Goal: Transaction & Acquisition: Purchase product/service

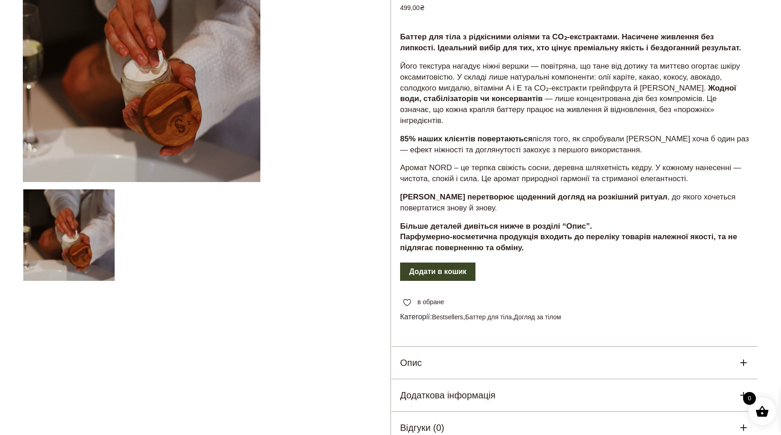
scroll to position [178, 0]
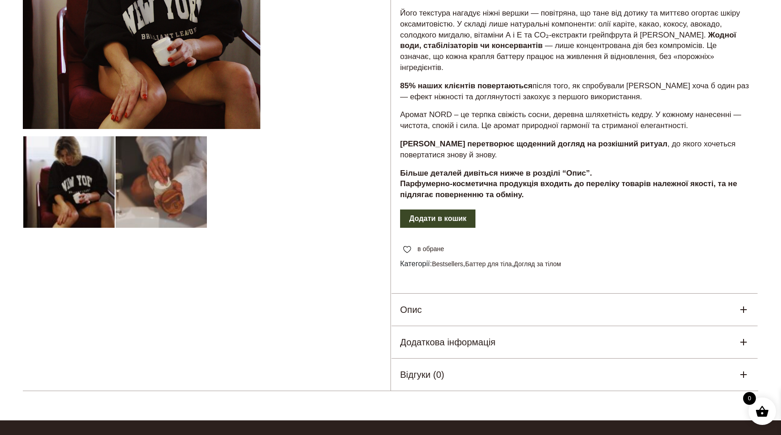
click at [478, 318] on div "Опис" at bounding box center [574, 309] width 367 height 32
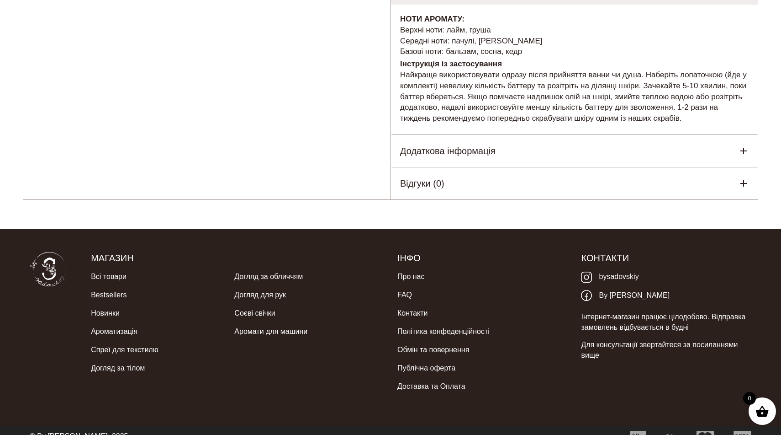
scroll to position [0, 0]
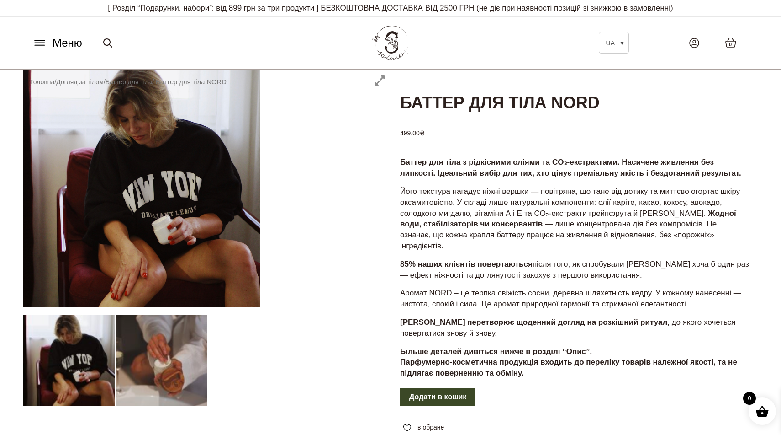
click at [435, 397] on button "Додати в кошик" at bounding box center [437, 397] width 75 height 18
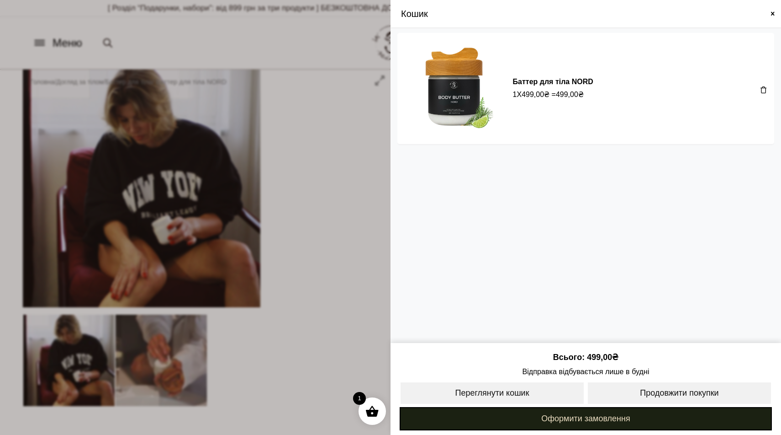
click at [536, 419] on link "Оформити замовлення" at bounding box center [586, 418] width 372 height 23
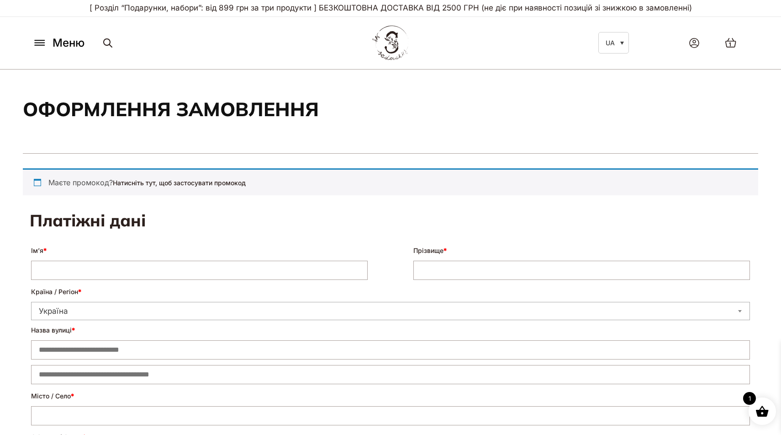
select select "****"
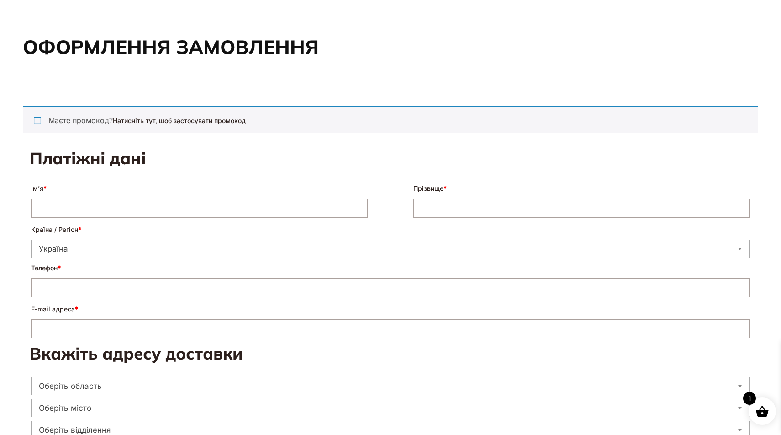
scroll to position [63, 0]
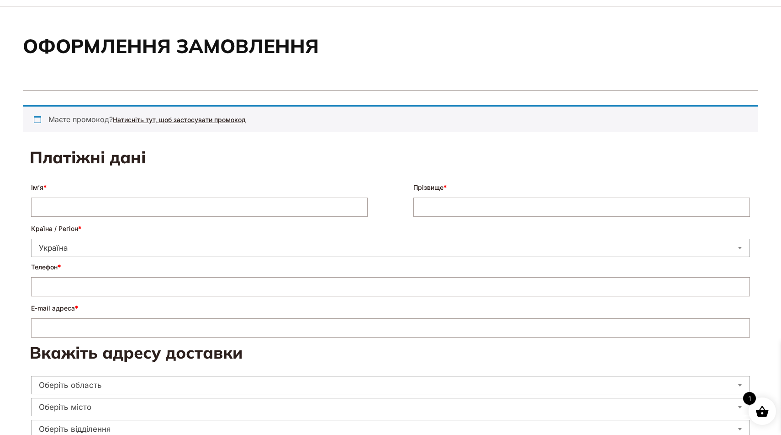
click at [179, 122] on link "Натисніть тут, щоб застосувати промокод" at bounding box center [179, 120] width 133 height 8
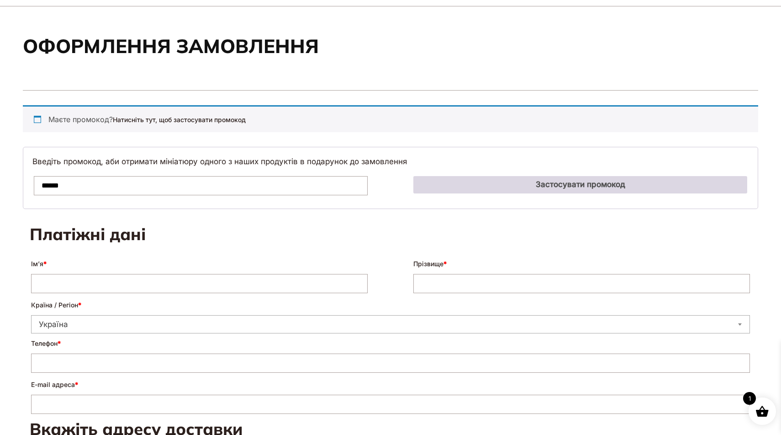
type input "******"
click at [530, 181] on button "Застосувати промокод" at bounding box center [581, 184] width 334 height 17
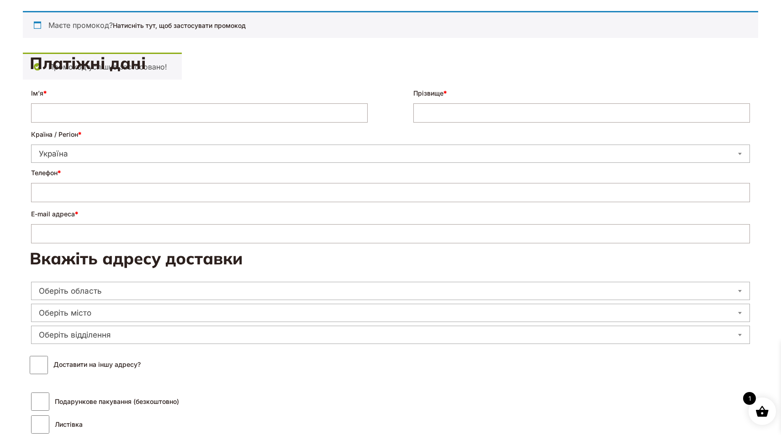
scroll to position [0, 0]
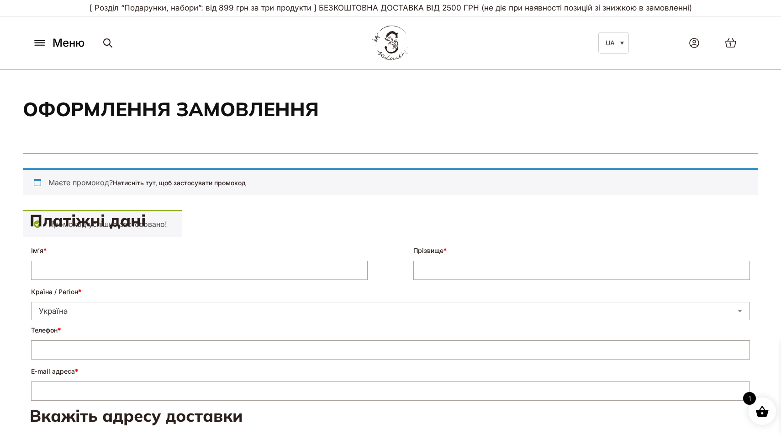
click at [41, 42] on icon at bounding box center [39, 43] width 15 height 10
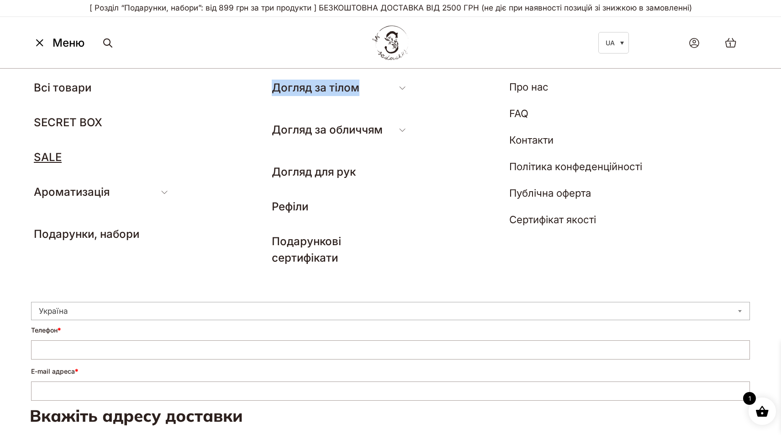
click at [48, 158] on link "SALE" at bounding box center [48, 156] width 28 height 13
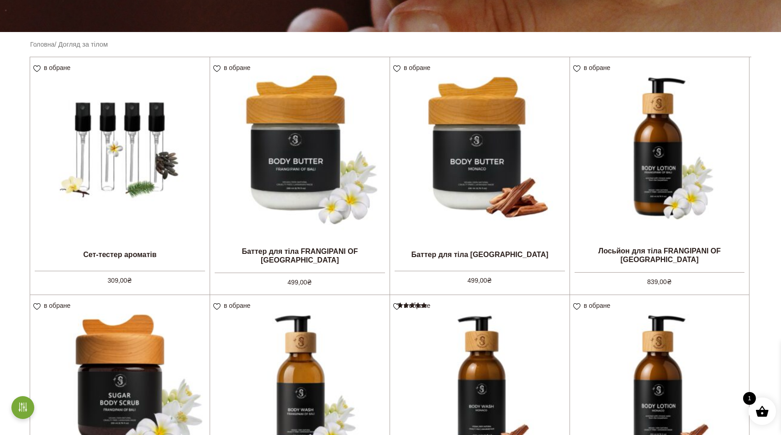
scroll to position [213, 0]
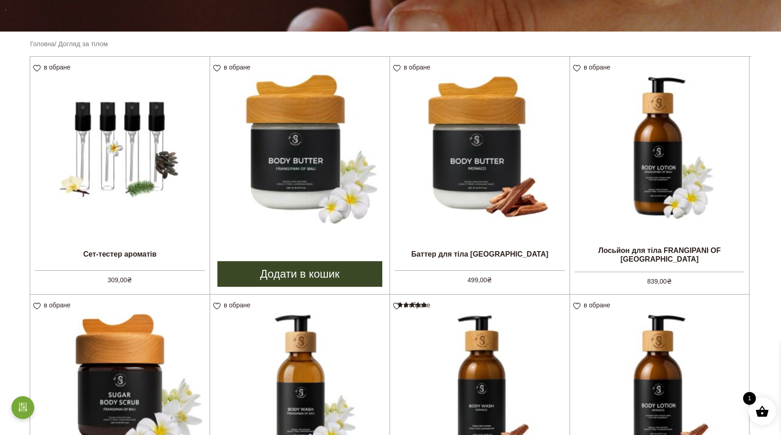
click at [309, 168] on img at bounding box center [300, 147] width 180 height 180
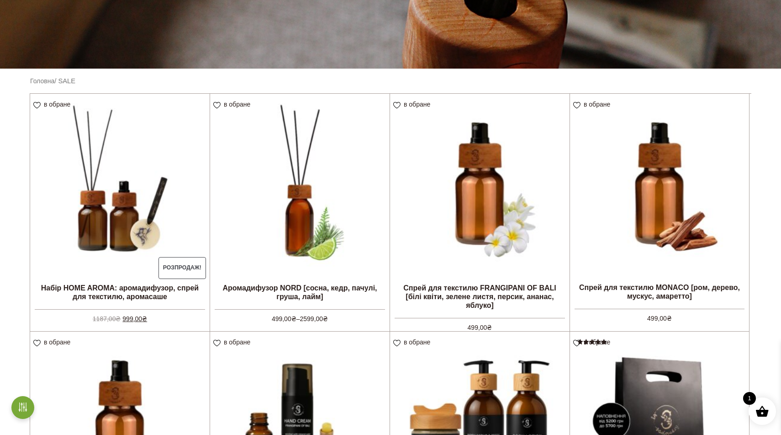
scroll to position [180, 0]
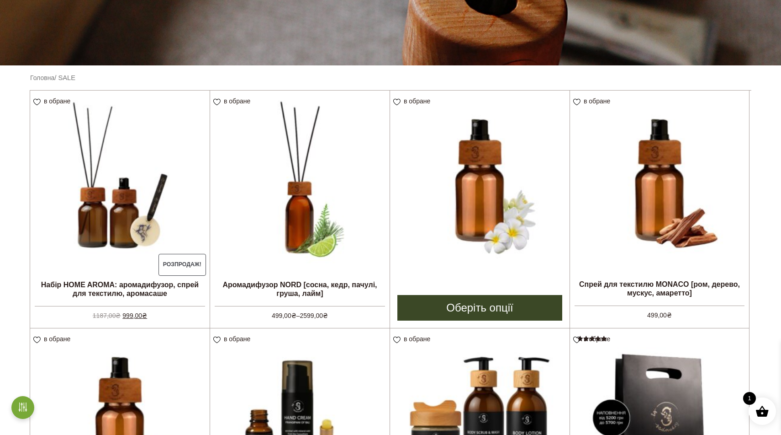
click at [488, 303] on link "Оберіть опції" at bounding box center [480, 308] width 165 height 26
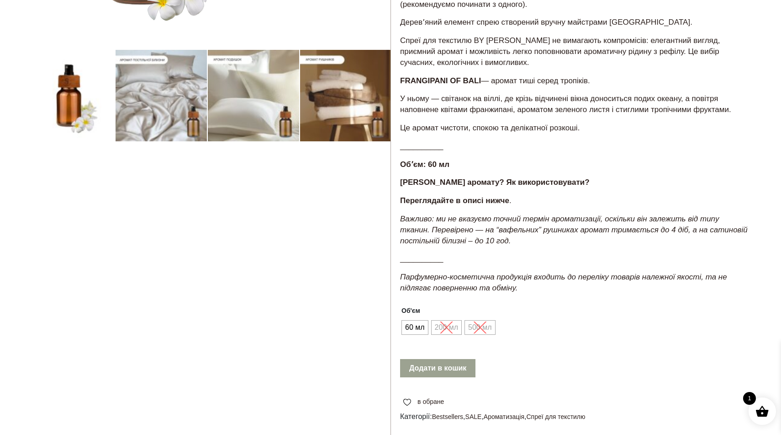
scroll to position [263, 0]
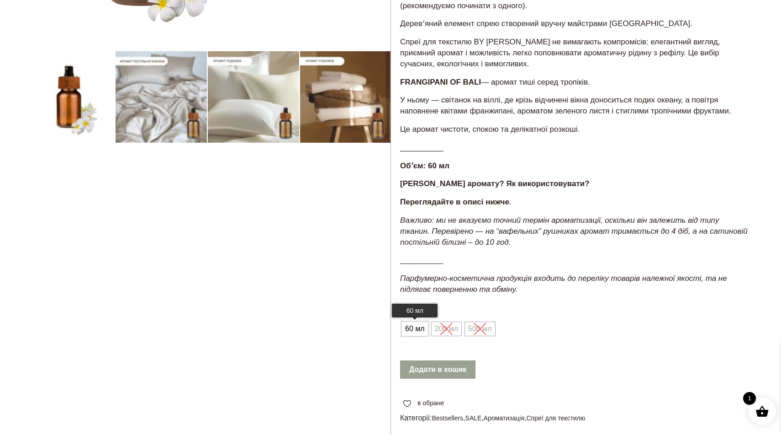
click at [419, 332] on span "60 мл" at bounding box center [415, 328] width 24 height 15
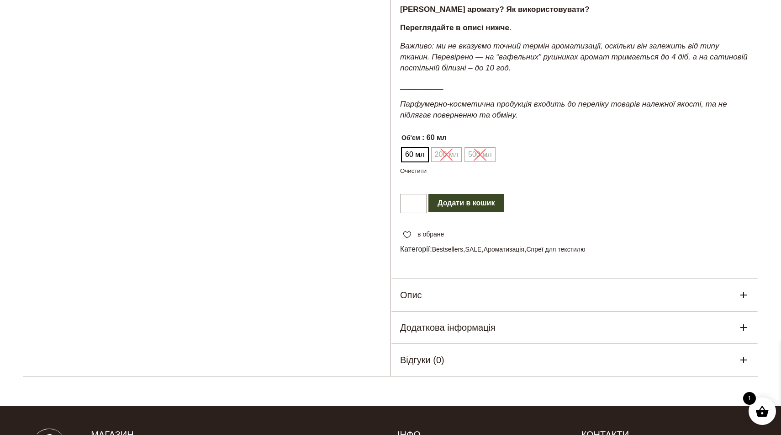
scroll to position [446, 0]
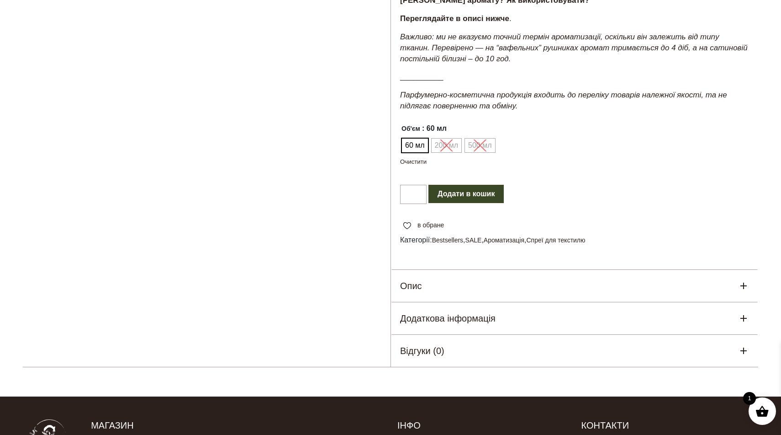
click at [474, 196] on button "Додати в кошик" at bounding box center [466, 194] width 75 height 18
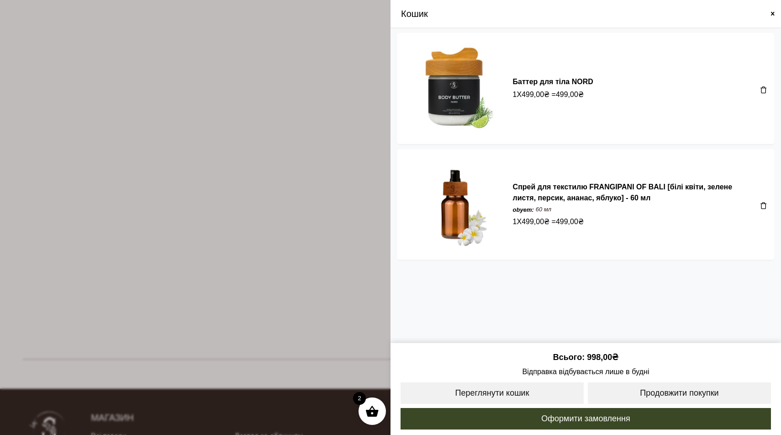
click at [771, 17] on span at bounding box center [773, 13] width 7 height 7
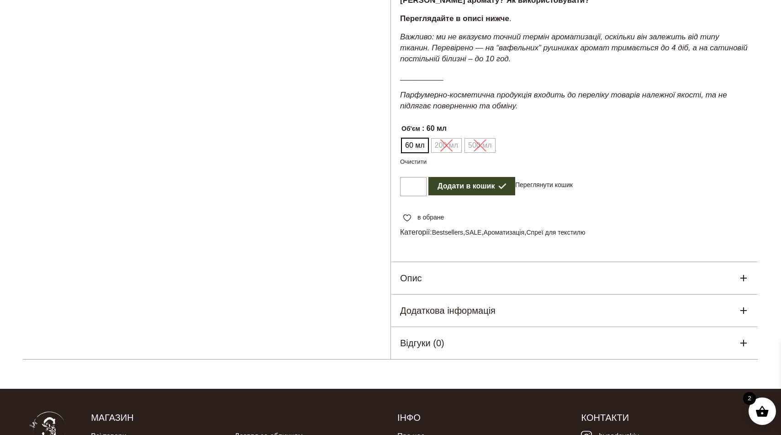
scroll to position [0, 0]
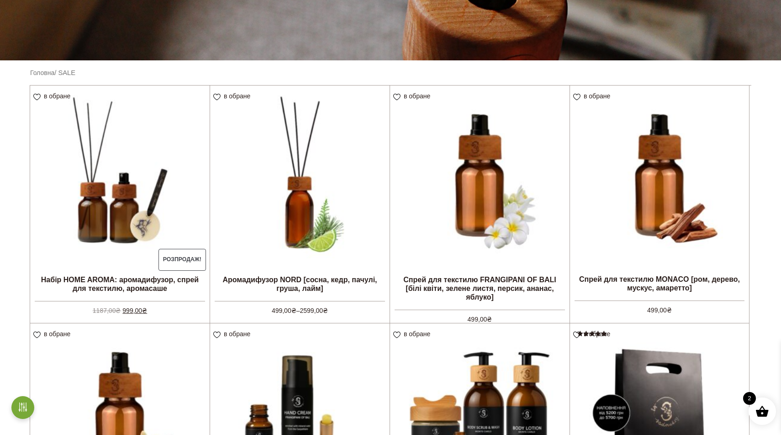
scroll to position [186, 0]
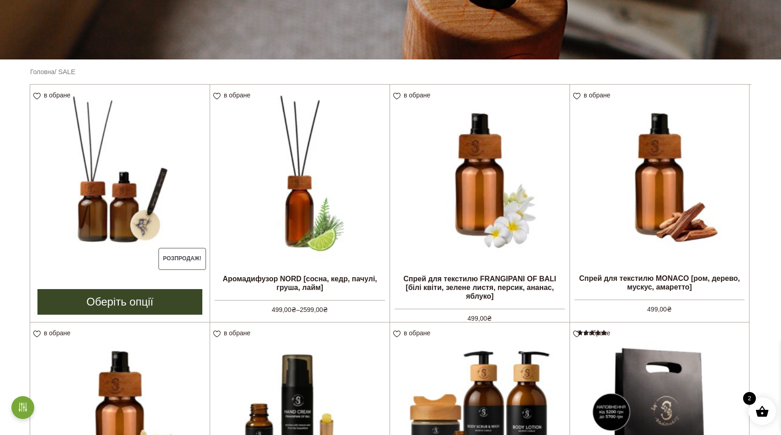
click at [131, 218] on img at bounding box center [120, 175] width 180 height 180
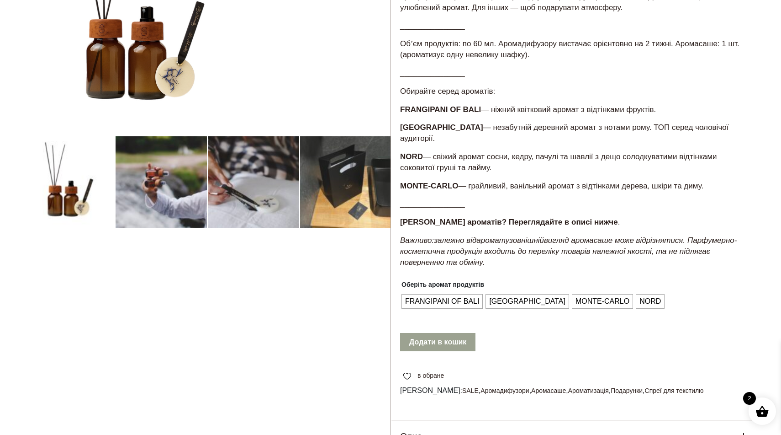
scroll to position [179, 0]
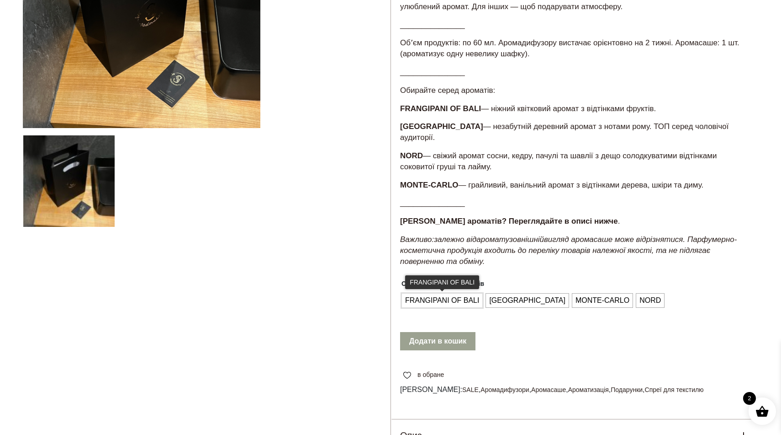
click at [457, 293] on span "FRANGIPANI OF BALI" at bounding box center [442, 300] width 79 height 15
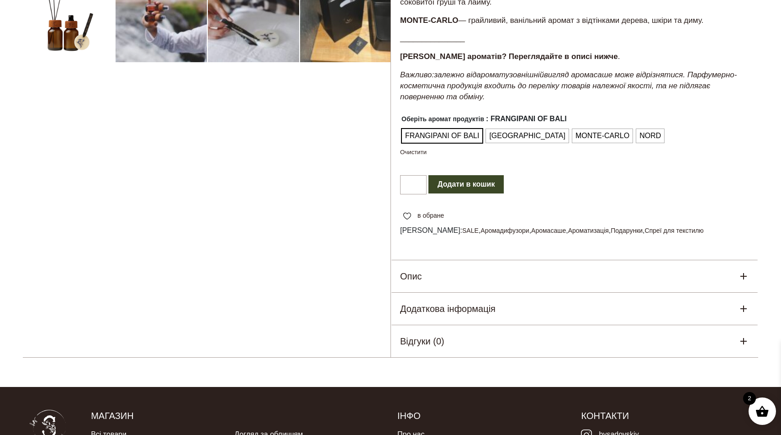
scroll to position [332, 0]
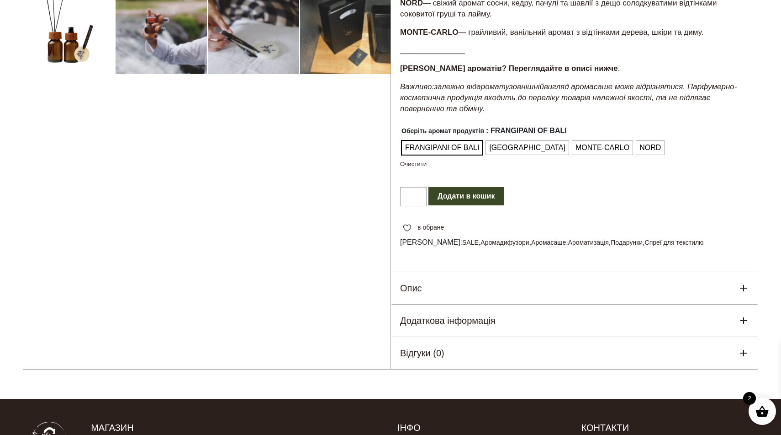
click at [496, 189] on button "Додати в кошик" at bounding box center [466, 196] width 75 height 18
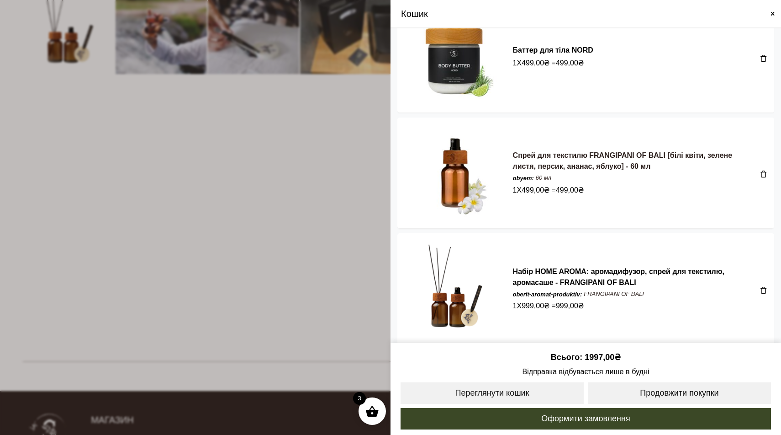
scroll to position [35, 0]
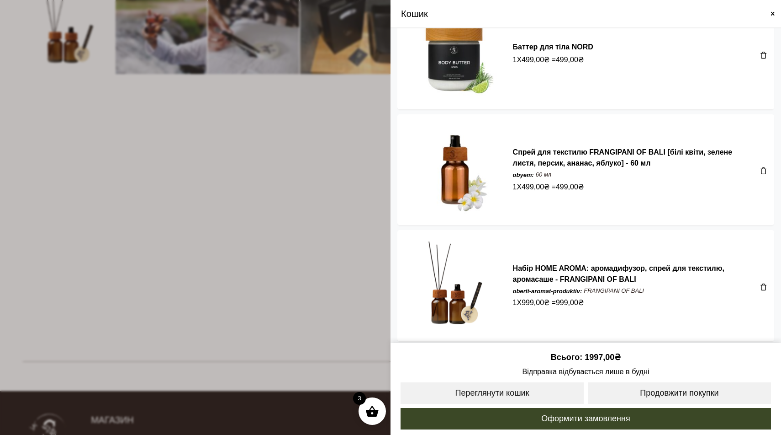
click at [760, 169] on span at bounding box center [763, 170] width 7 height 7
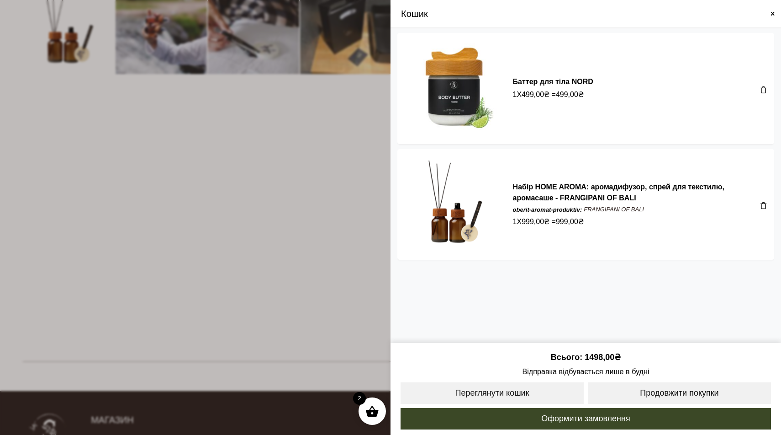
click at [774, 15] on span at bounding box center [773, 13] width 7 height 7
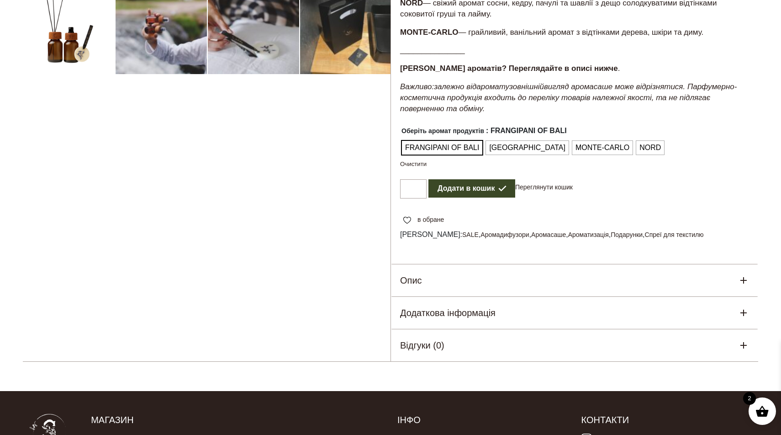
scroll to position [0, 0]
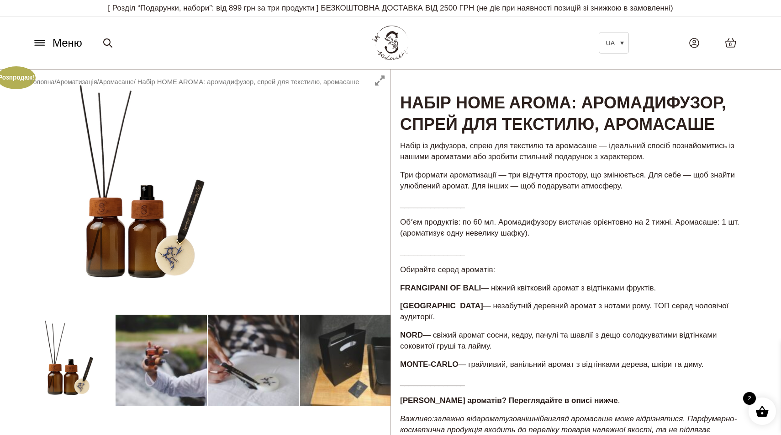
click at [37, 46] on icon at bounding box center [39, 43] width 15 height 10
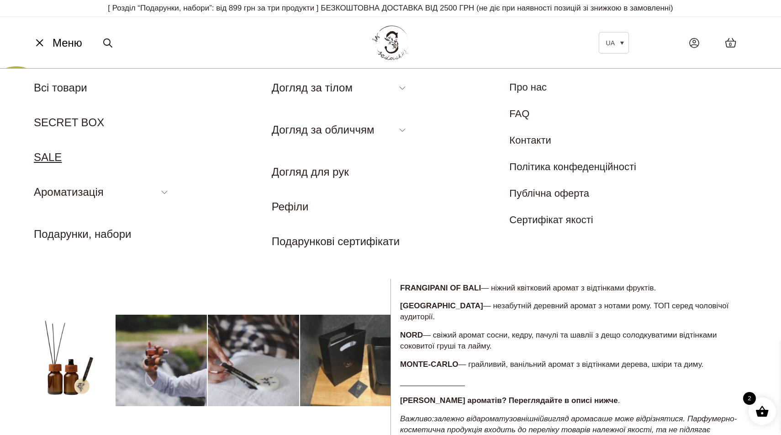
click at [50, 160] on link "SALE" at bounding box center [48, 157] width 28 height 12
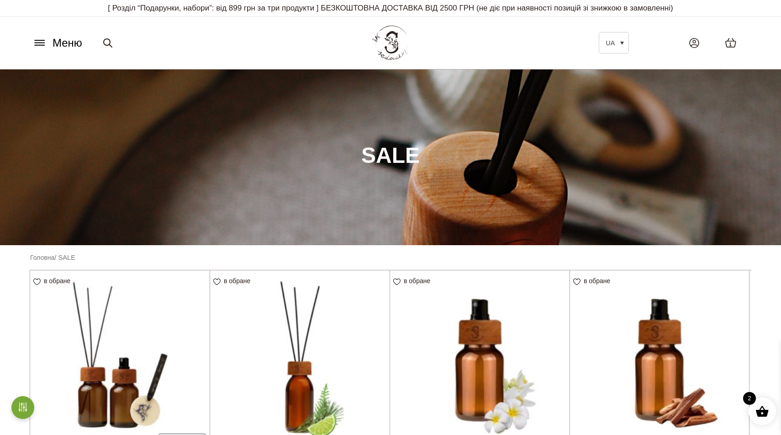
click at [64, 44] on span "Меню" at bounding box center [68, 43] width 30 height 16
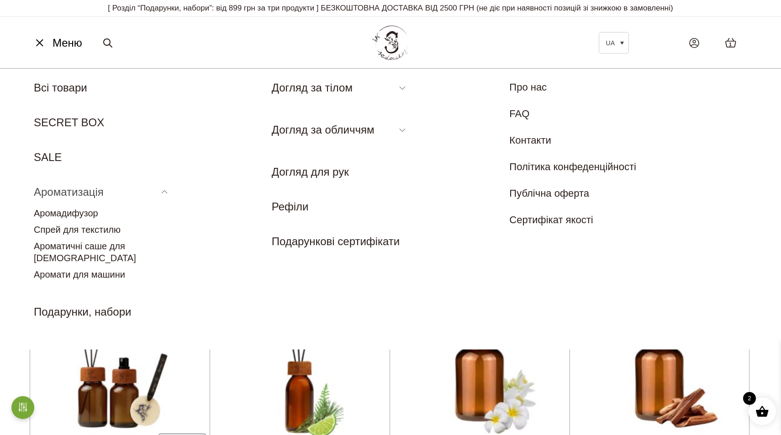
click at [163, 191] on li "Ароматизація Аромадифузор Спрей для текстилю Ароматичні саше для шафи Аромати д…" at bounding box center [102, 234] width 137 height 101
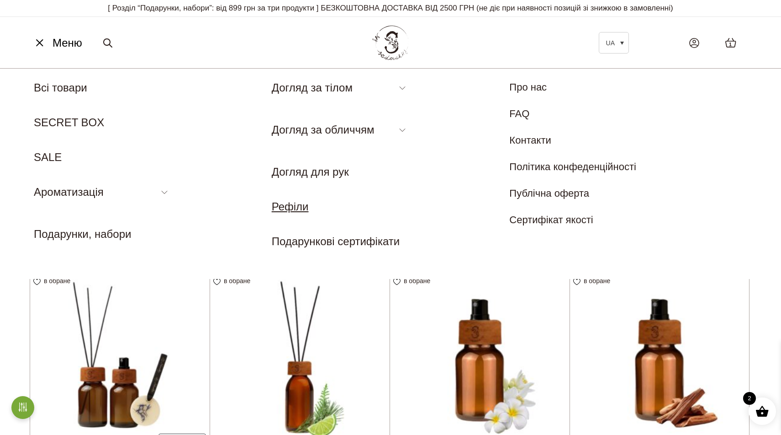
click at [294, 209] on link "Рефіли" at bounding box center [290, 206] width 37 height 12
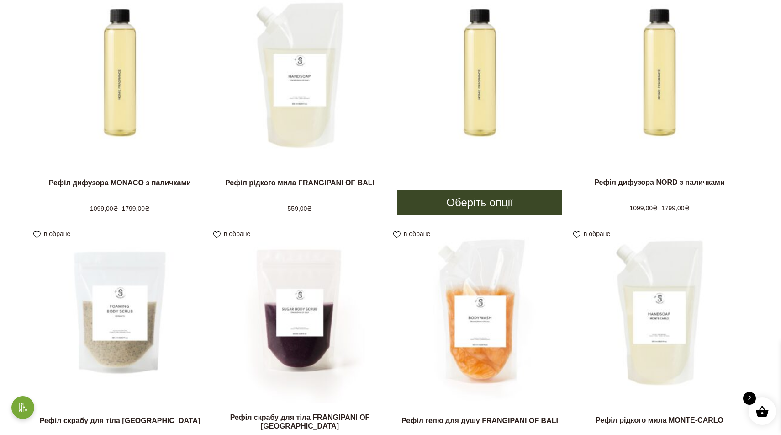
scroll to position [282, 0]
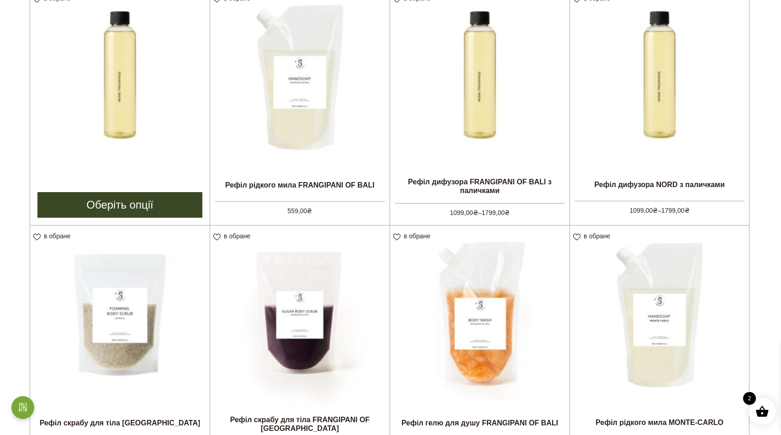
click at [136, 147] on img at bounding box center [120, 78] width 180 height 180
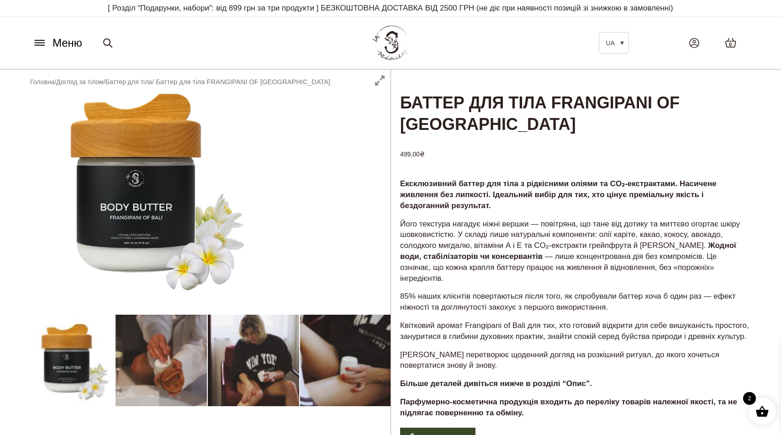
click at [37, 43] on icon at bounding box center [40, 43] width 10 height 0
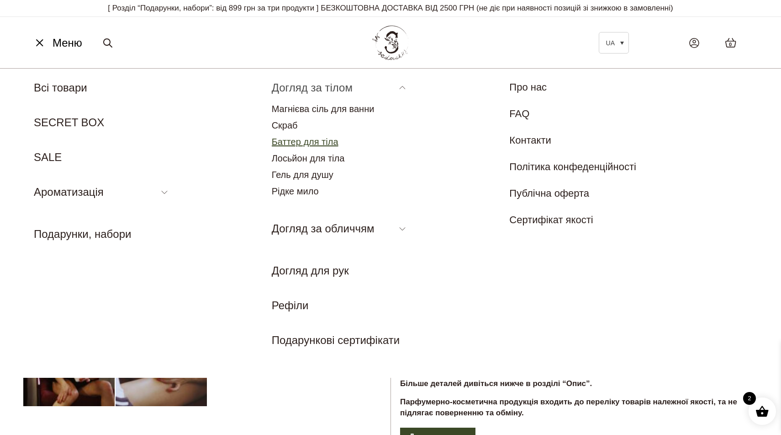
click at [295, 141] on link "Баттер для тіла" at bounding box center [305, 142] width 67 height 10
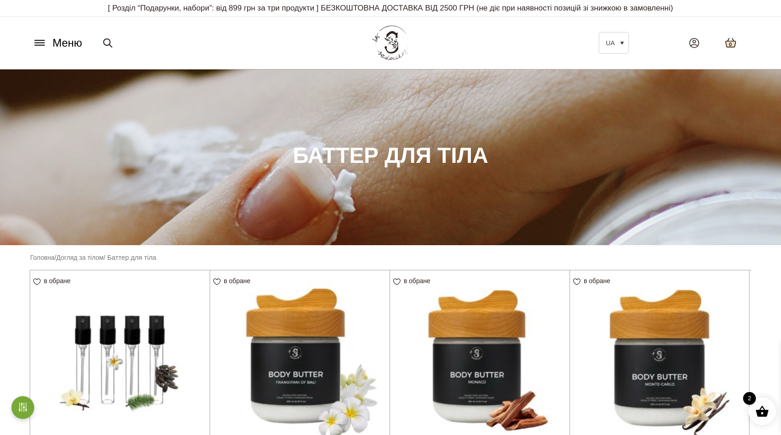
click at [733, 41] on icon at bounding box center [731, 42] width 10 height 9
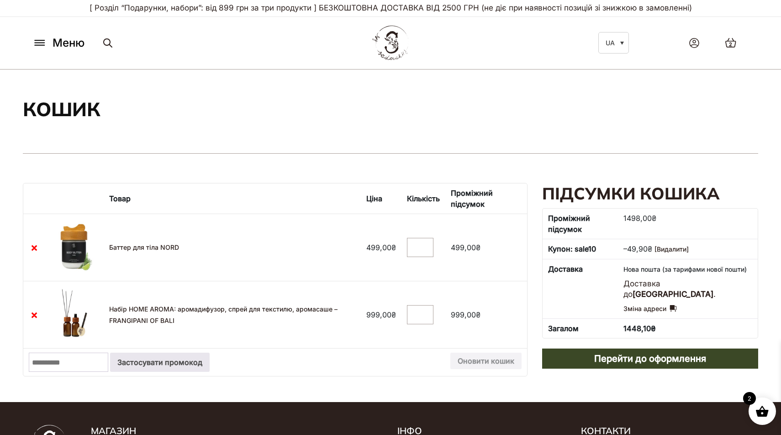
click at [46, 42] on icon at bounding box center [39, 43] width 15 height 10
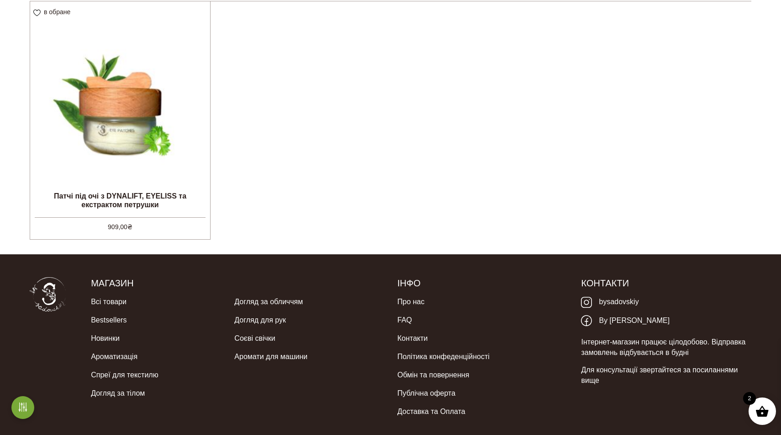
scroll to position [270, 0]
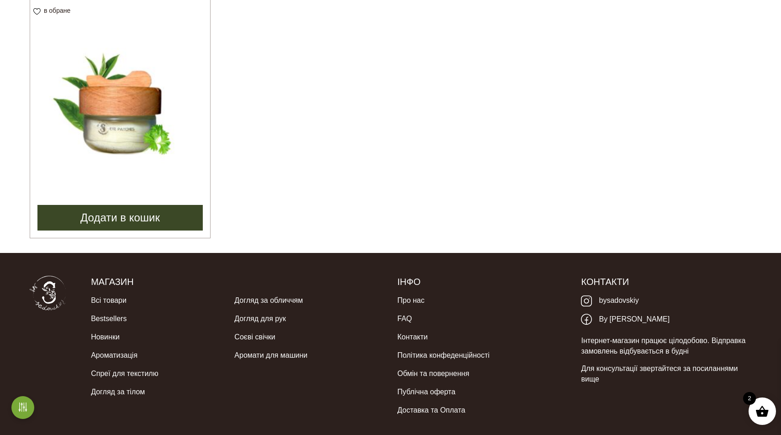
click at [127, 114] on img at bounding box center [120, 90] width 180 height 180
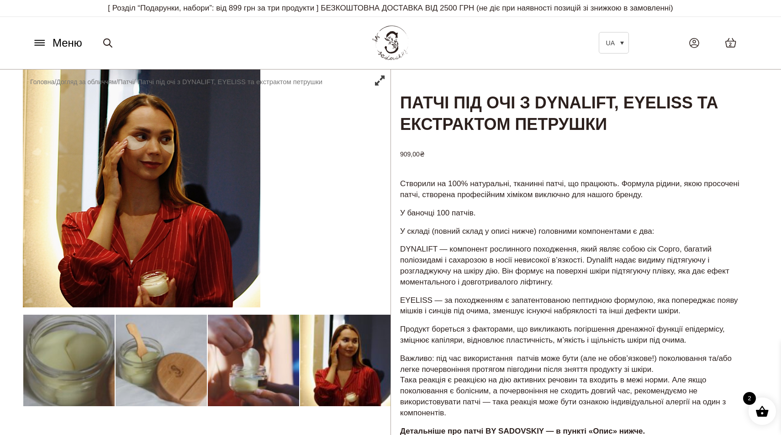
click at [50, 45] on button "Меню" at bounding box center [57, 42] width 55 height 17
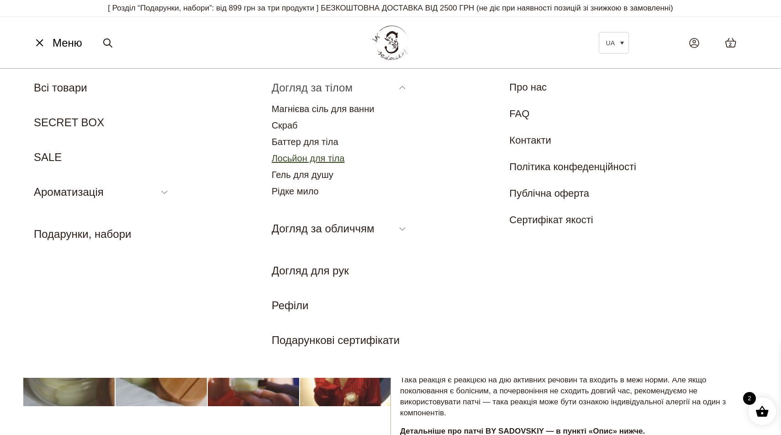
click at [292, 157] on link "Лосьйон для тіла" at bounding box center [308, 158] width 73 height 10
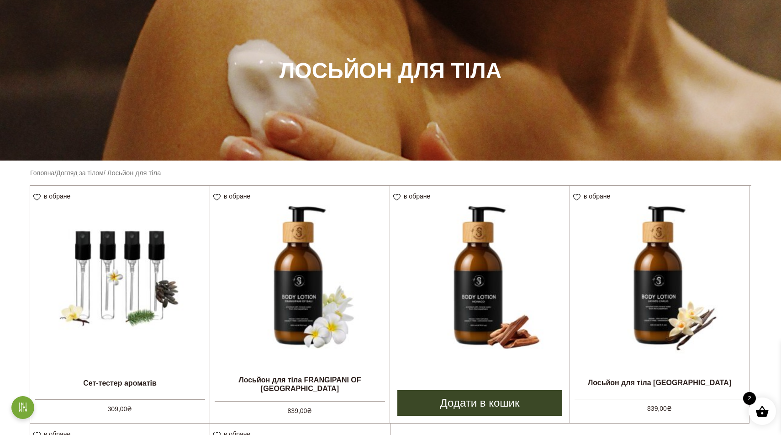
scroll to position [81, 0]
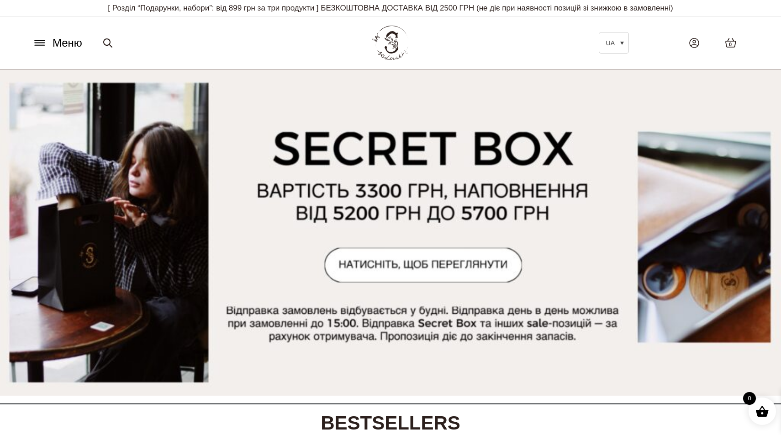
click at [65, 43] on span "Меню" at bounding box center [68, 43] width 30 height 16
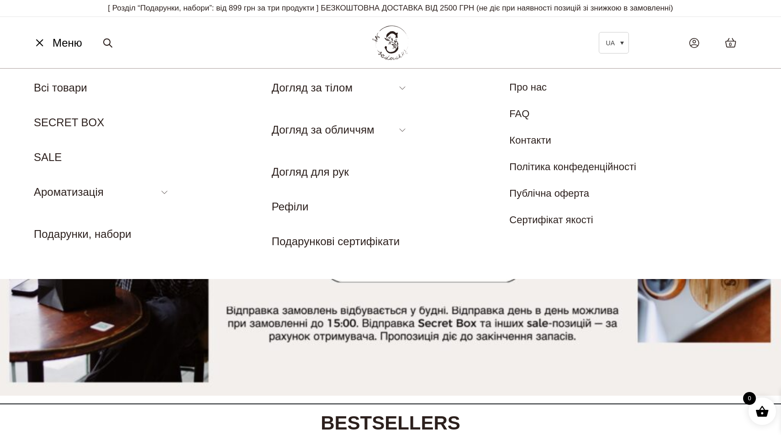
click at [308, 333] on img at bounding box center [390, 232] width 781 height 326
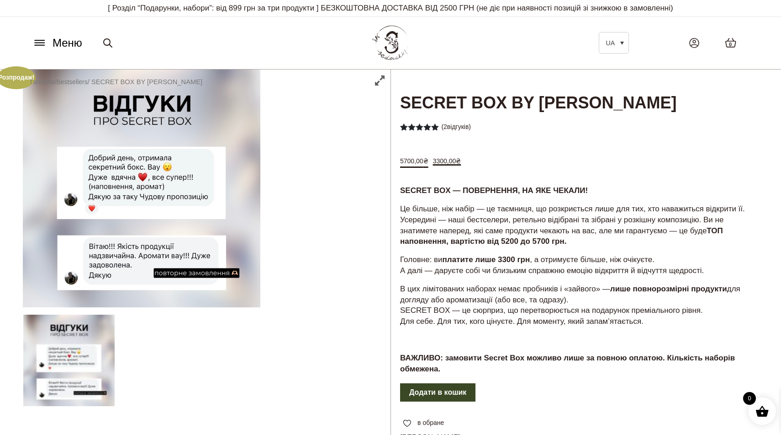
click at [64, 42] on span "Меню" at bounding box center [68, 43] width 30 height 16
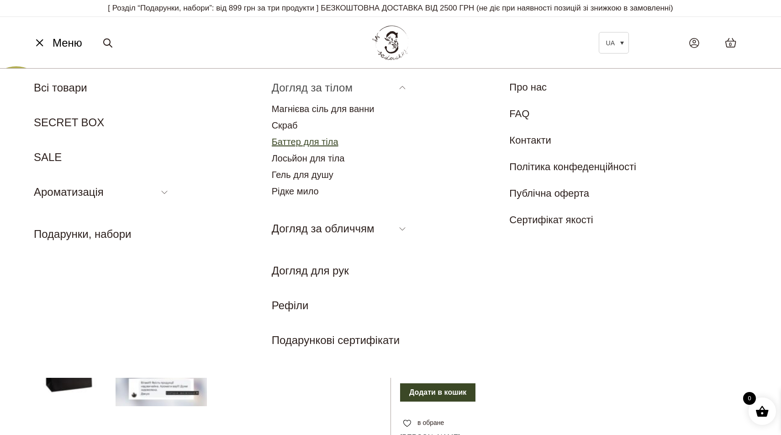
click at [289, 143] on link "Баттер для тіла" at bounding box center [305, 142] width 67 height 10
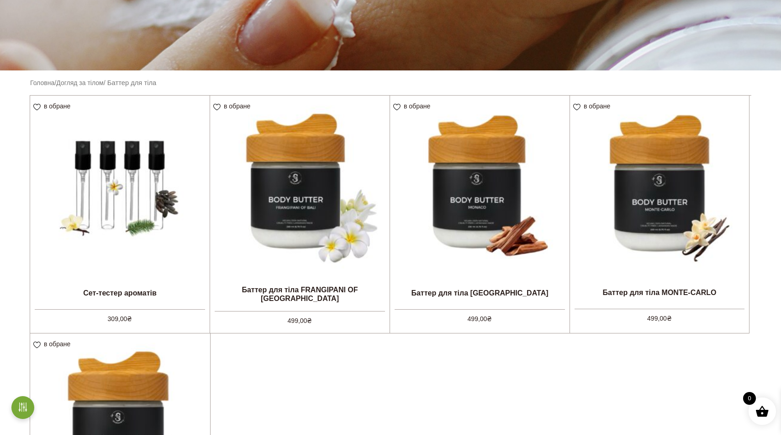
scroll to position [185, 0]
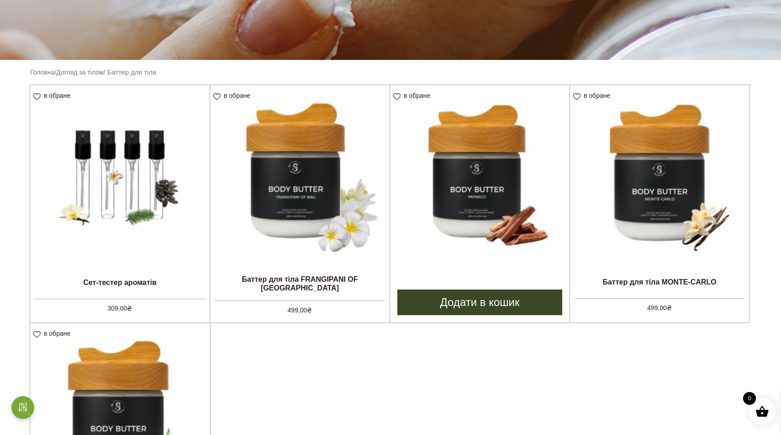
click at [467, 201] on img at bounding box center [480, 175] width 180 height 180
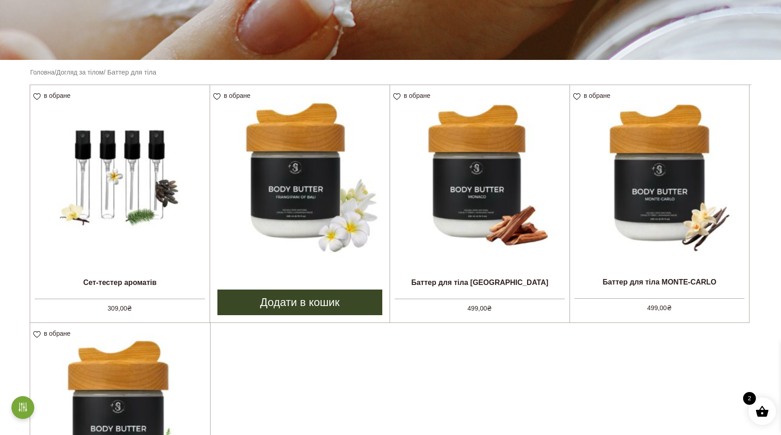
click at [327, 204] on img at bounding box center [300, 175] width 180 height 180
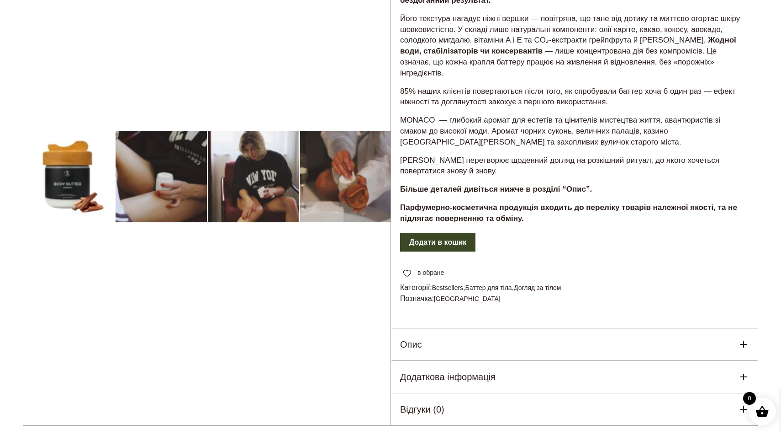
scroll to position [198, 0]
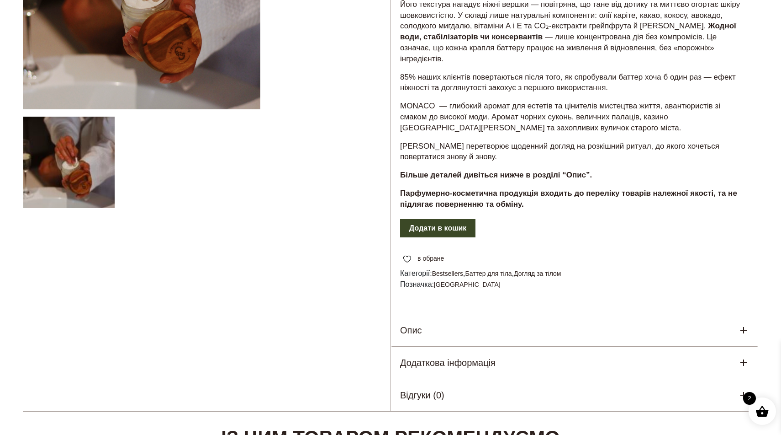
click at [551, 329] on div "Опис" at bounding box center [574, 330] width 367 height 32
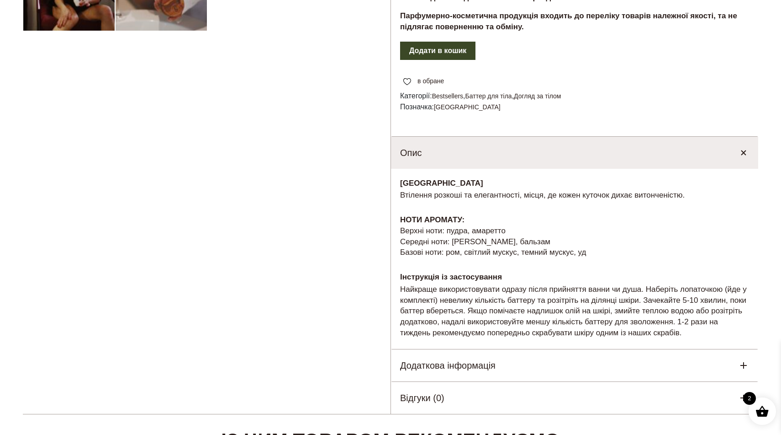
scroll to position [376, 0]
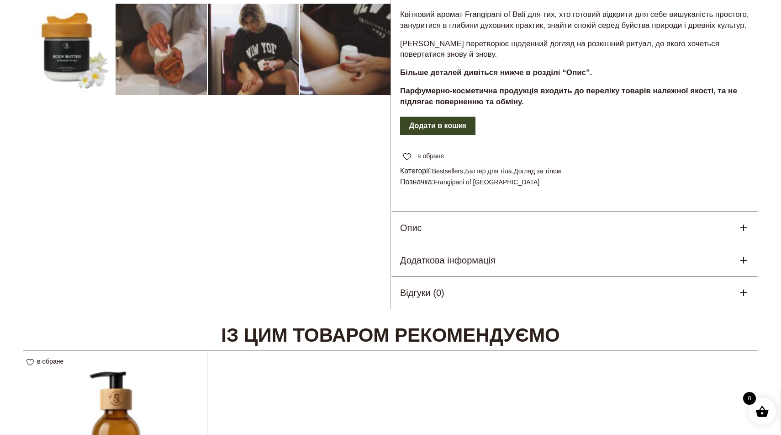
scroll to position [313, 0]
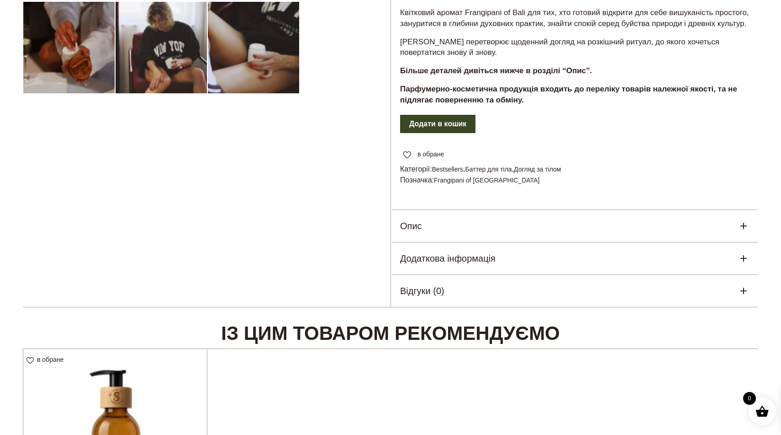
click at [479, 219] on div "Опис" at bounding box center [574, 226] width 367 height 32
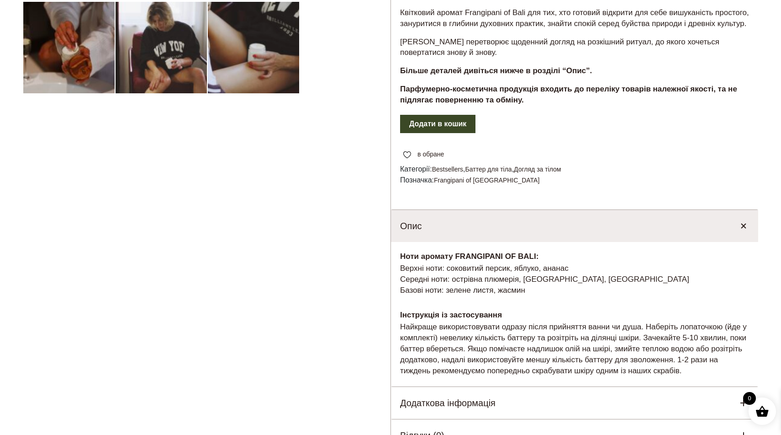
click at [481, 223] on div "Опис" at bounding box center [574, 226] width 367 height 32
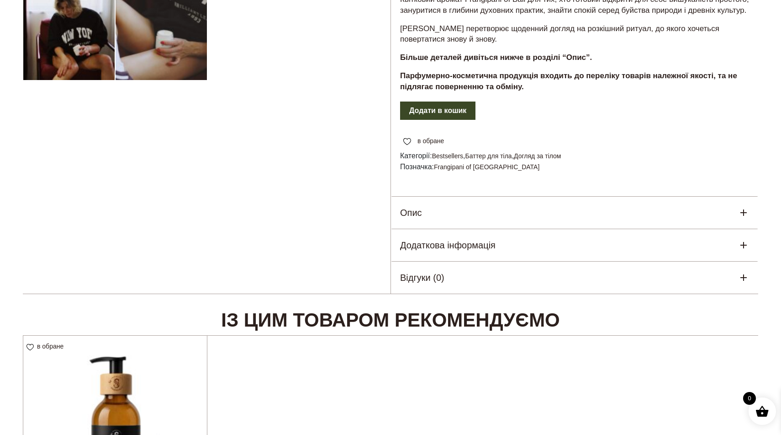
scroll to position [332, 0]
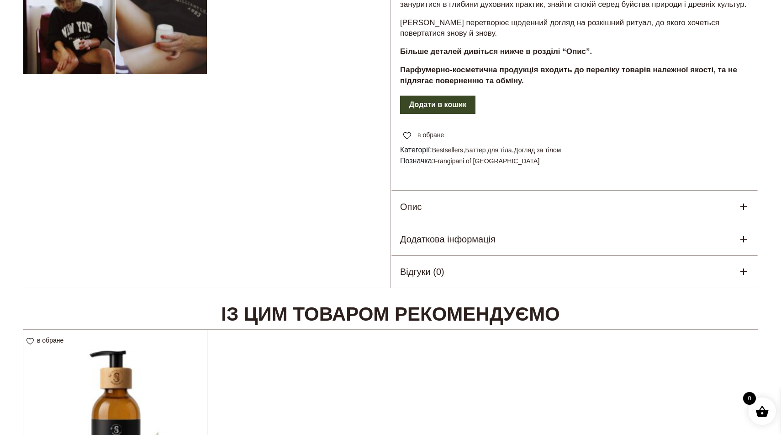
click at [481, 232] on h5 "Додаткова інформація" at bounding box center [448, 239] width 96 height 14
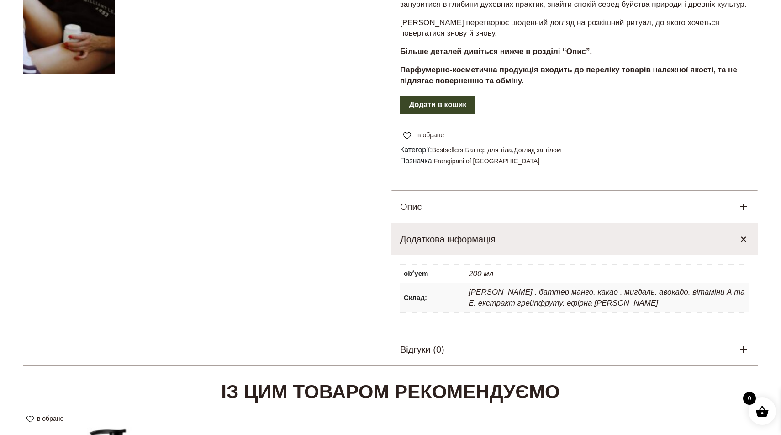
click at [481, 232] on h5 "Додаткова інформація" at bounding box center [448, 239] width 96 height 14
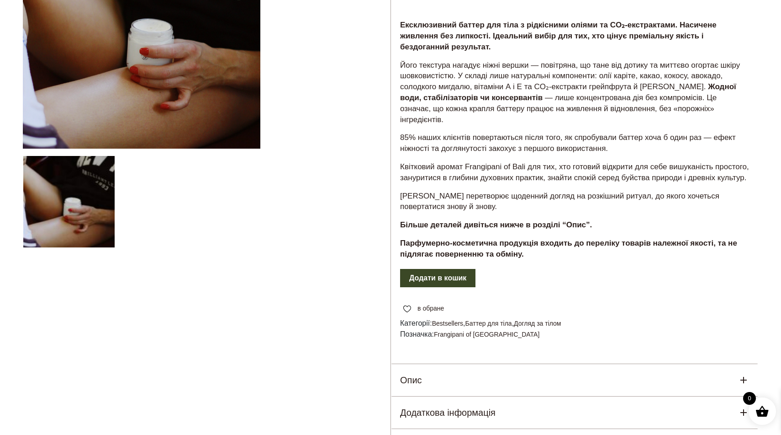
scroll to position [151, 0]
